Goal: Task Accomplishment & Management: Use online tool/utility

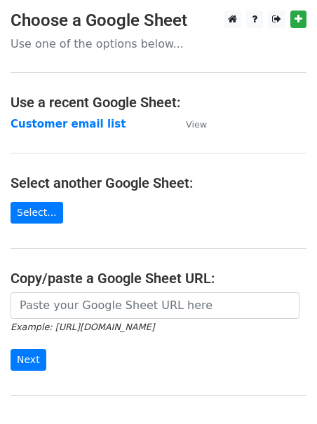
click at [130, 41] on p "Use one of the options below..." at bounding box center [159, 43] width 296 height 15
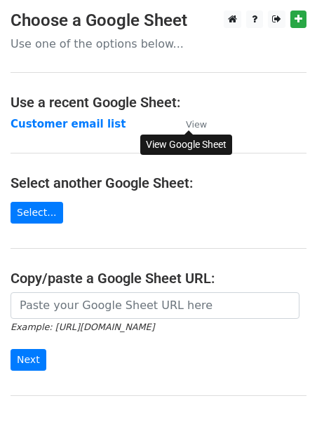
click at [183, 125] on link "View" at bounding box center [189, 124] width 35 height 13
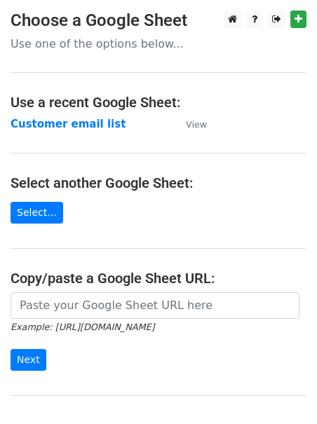
click at [111, 126] on td "Customer email list" at bounding box center [91, 124] width 161 height 16
click at [103, 136] on main "Choose a Google Sheet Use one of the options below... Use a recent Google Sheet…" at bounding box center [158, 228] width 317 height 435
click at [100, 125] on strong "Customer email list" at bounding box center [68, 124] width 115 height 13
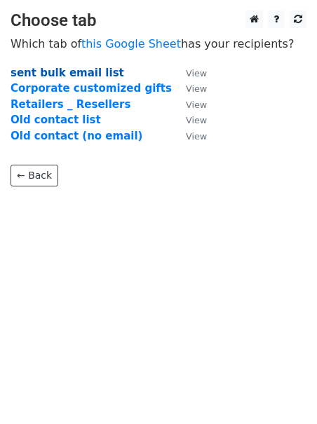
click at [32, 72] on strong "sent bulk email list" at bounding box center [68, 73] width 114 height 13
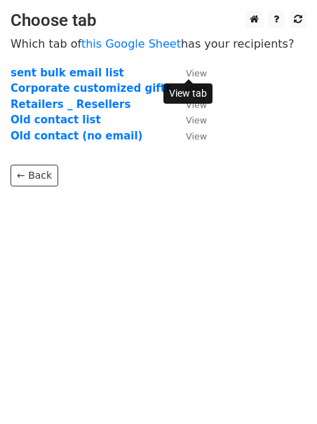
click at [191, 74] on small "View" at bounding box center [196, 73] width 21 height 11
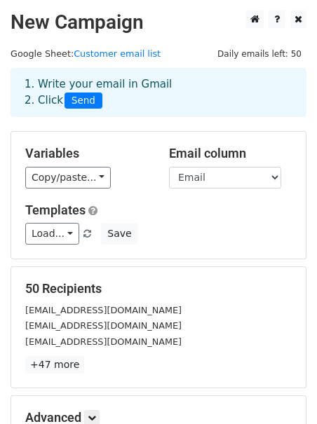
click at [115, 149] on h5 "Variables" at bounding box center [86, 153] width 123 height 15
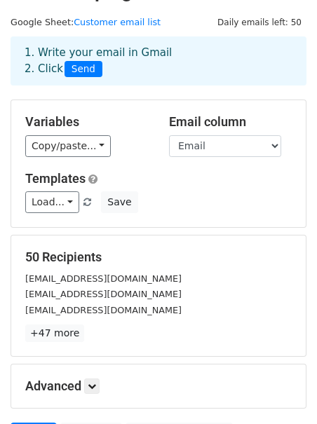
scroll to position [34, 0]
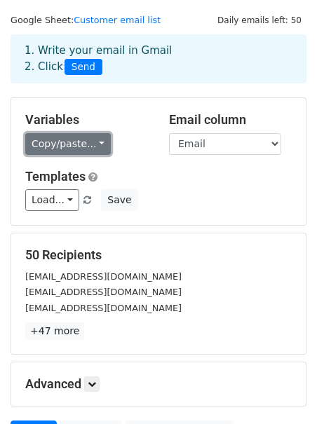
click at [71, 151] on link "Copy/paste..." at bounding box center [68, 144] width 86 height 22
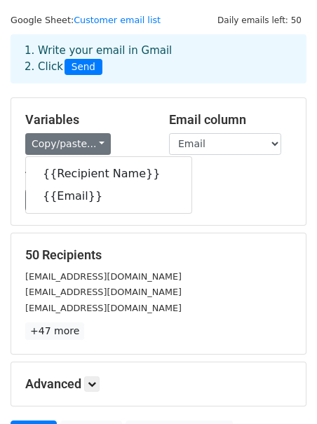
click at [117, 111] on div "Variables Copy/paste... {{Recipient Name}} {{Email}} Email column Recipient Nam…" at bounding box center [158, 161] width 294 height 127
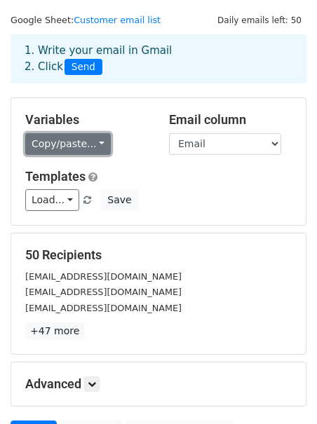
click at [83, 142] on link "Copy/paste..." at bounding box center [68, 144] width 86 height 22
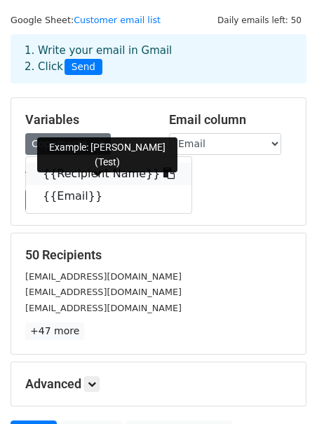
click at [76, 168] on link "{{Recipient Name}}" at bounding box center [108, 174] width 165 height 22
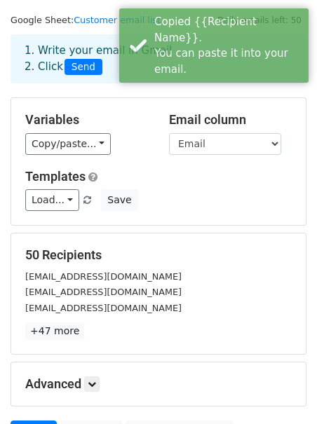
click at [82, 167] on div "Variables Copy/paste... {{Recipient Name}} {{Email}} Email column Recipient Nam…" at bounding box center [158, 161] width 294 height 127
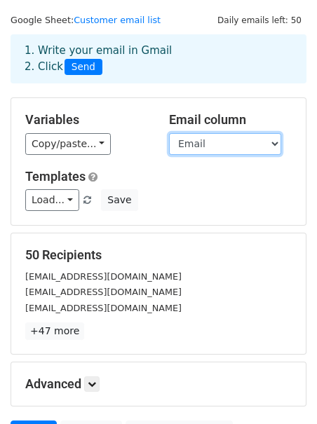
click at [182, 146] on select "Recipient Name Email" at bounding box center [225, 144] width 112 height 22
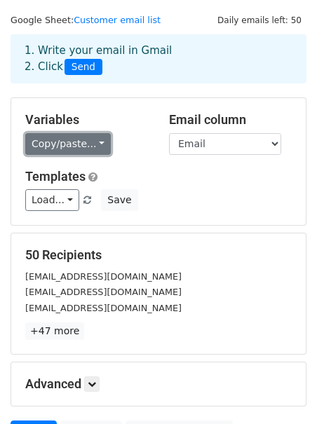
click at [89, 143] on link "Copy/paste..." at bounding box center [68, 144] width 86 height 22
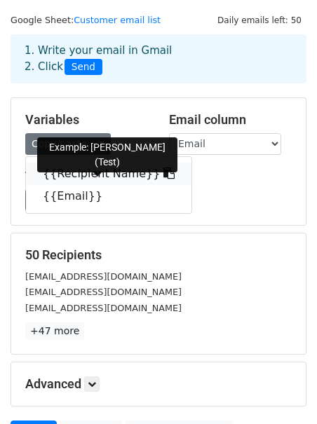
click at [81, 165] on link "{{Recipient Name}}" at bounding box center [108, 174] width 165 height 22
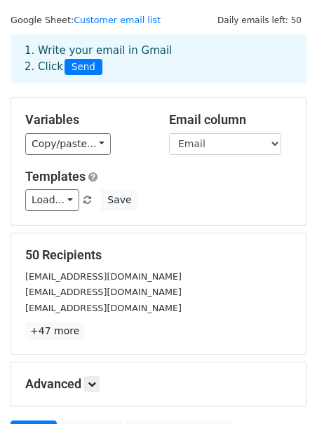
click at [109, 174] on h5 "Templates" at bounding box center [158, 176] width 266 height 15
click at [70, 196] on link "Load..." at bounding box center [52, 200] width 54 height 22
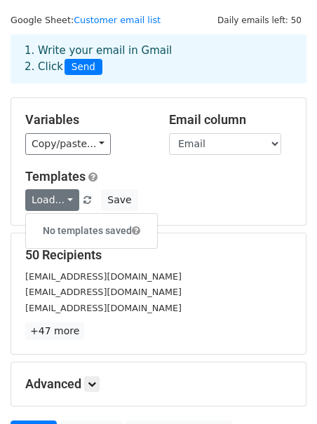
click at [115, 179] on h5 "Templates" at bounding box center [158, 176] width 266 height 15
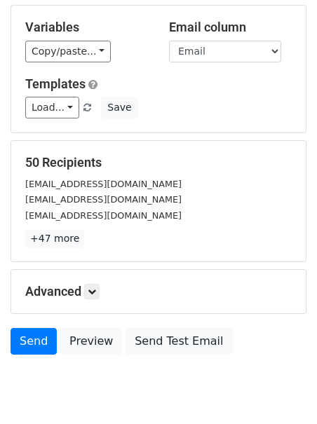
scroll to position [176, 0]
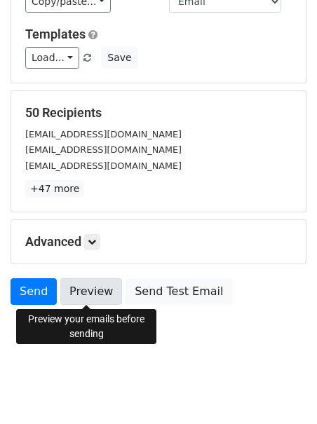
click at [97, 296] on link "Preview" at bounding box center [91, 291] width 62 height 27
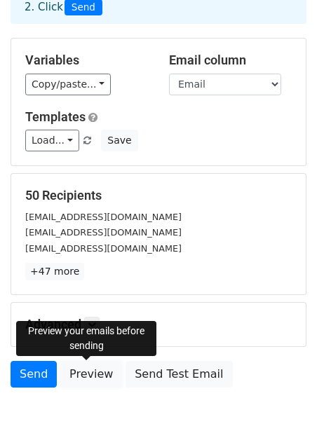
scroll to position [104, 0]
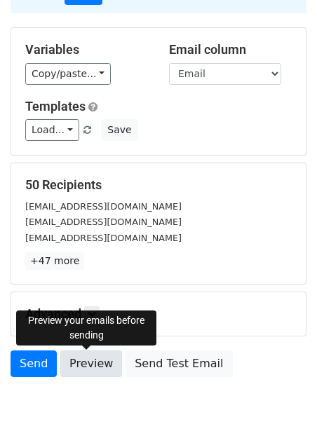
click at [66, 356] on link "Preview" at bounding box center [91, 363] width 62 height 27
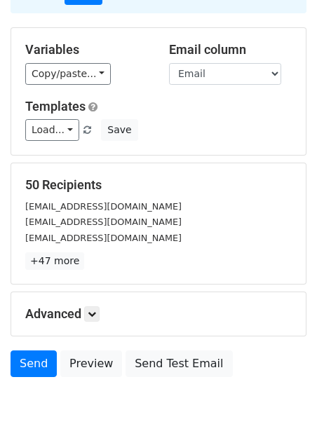
click at [125, 262] on p "+47 more" at bounding box center [158, 261] width 266 height 18
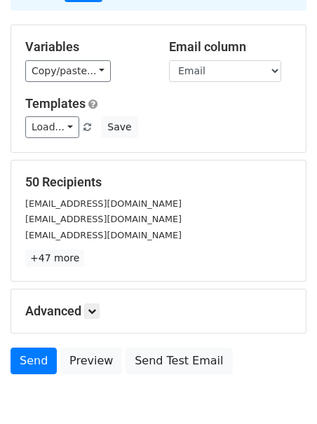
scroll to position [176, 0]
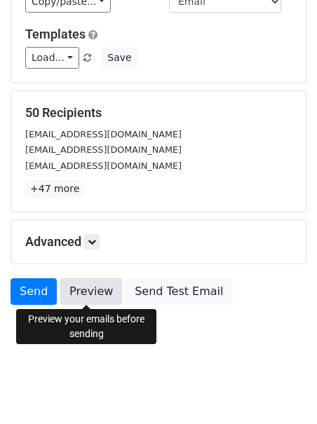
click at [87, 299] on link "Preview" at bounding box center [91, 291] width 62 height 27
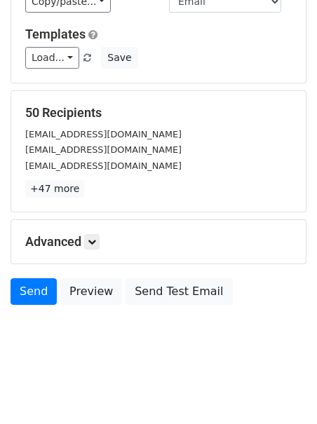
click at [86, 343] on body "New Campaign Daily emails left: 50 Google Sheet: Customer email list 1. Write y…" at bounding box center [158, 101] width 317 height 533
click at [111, 353] on body "New Campaign Daily emails left: 50 Google Sheet: Customer email list 1. Write y…" at bounding box center [158, 101] width 317 height 533
click at [41, 284] on link "Send" at bounding box center [34, 291] width 46 height 27
